Goal: Information Seeking & Learning: Learn about a topic

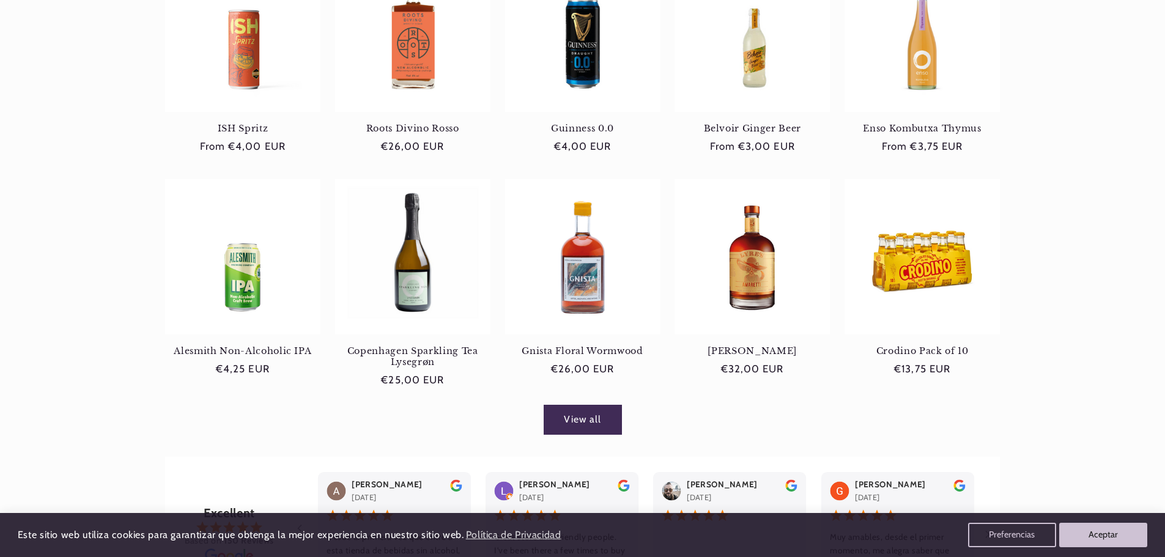
scroll to position [0, 815]
click at [384, 350] on link "Copenhagen Sparkling Tea Lysegrøn" at bounding box center [412, 357] width 155 height 23
click at [593, 421] on link "View all" at bounding box center [583, 420] width 78 height 30
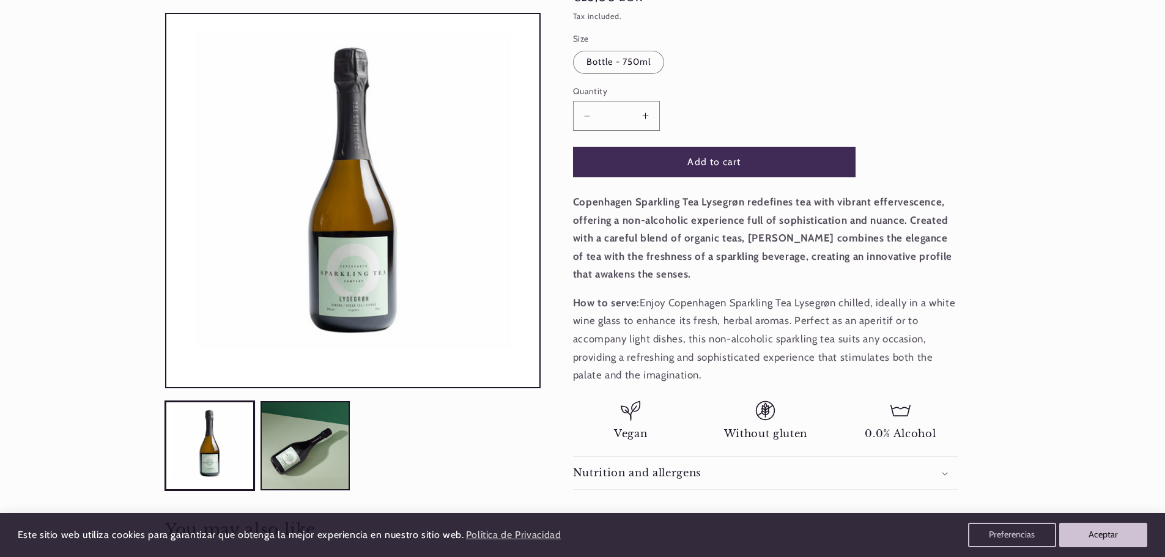
scroll to position [0, 815]
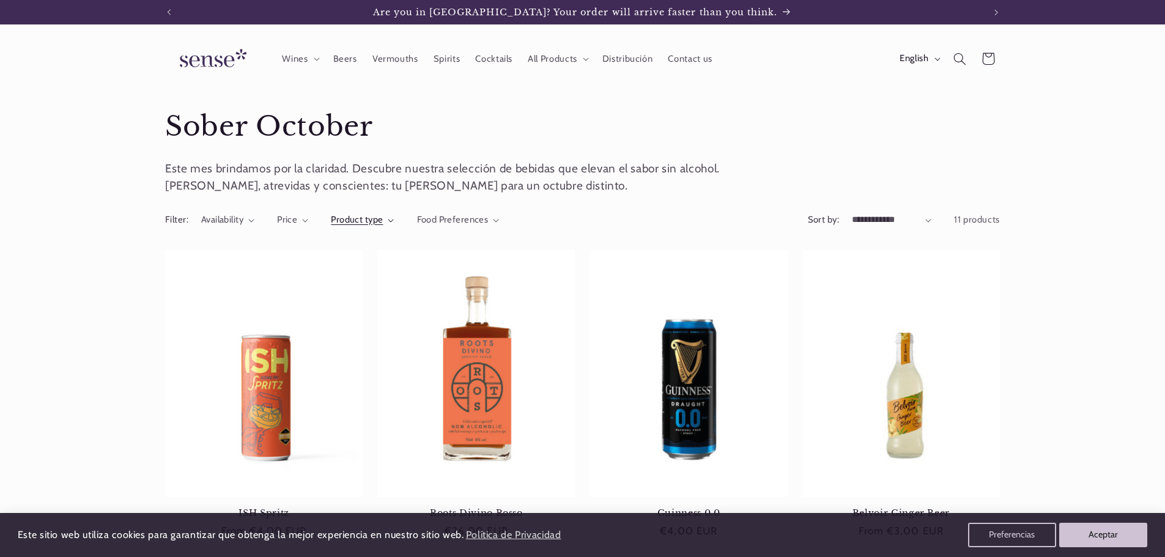
click at [352, 218] on span "Product type" at bounding box center [357, 219] width 52 height 11
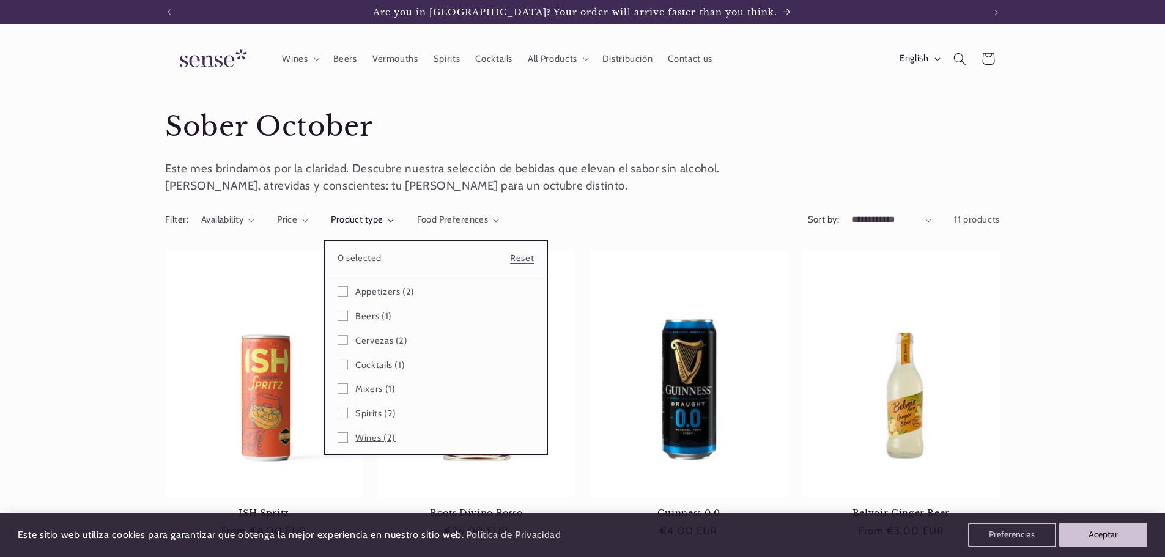
click at [346, 438] on icon at bounding box center [343, 437] width 10 height 10
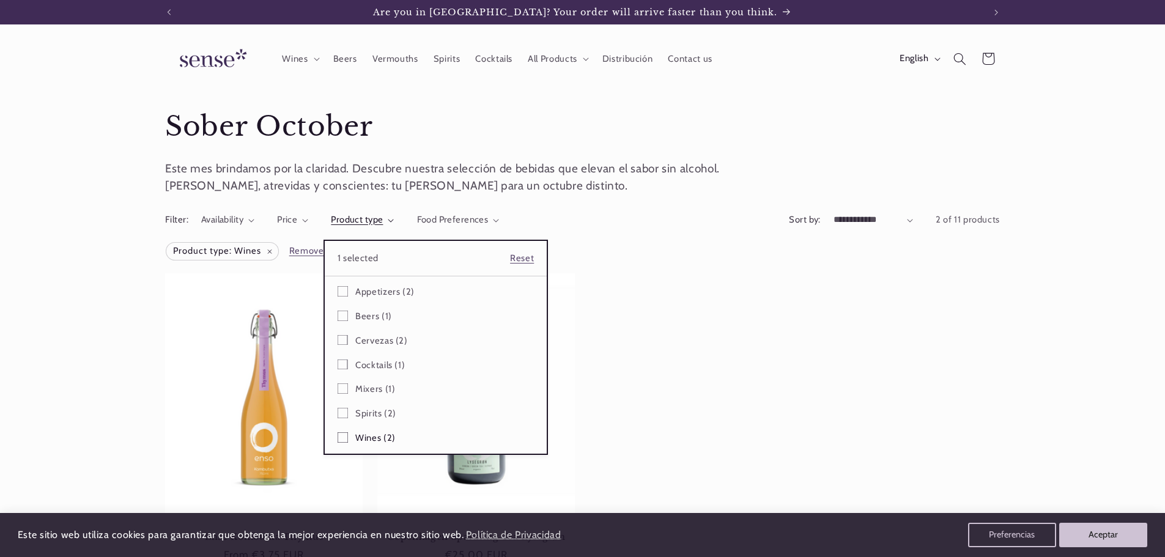
click at [331, 227] on summary "Product type" at bounding box center [362, 219] width 63 height 13
